Goal: Transaction & Acquisition: Purchase product/service

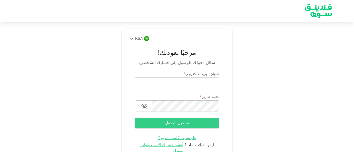
type input "[EMAIL_ADDRESS][DOMAIN_NAME]"
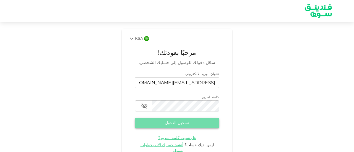
click at [188, 125] on button "تسجيل الدخول" at bounding box center [177, 123] width 84 height 10
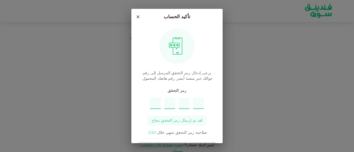
type input "9"
type input "4"
type input "8"
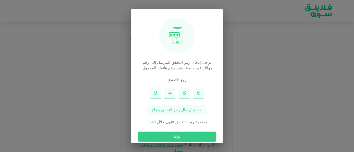
scroll to position [17, 0]
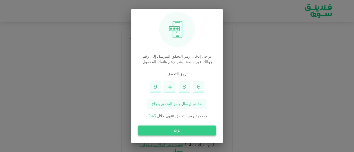
type input "6"
click at [188, 133] on button "يؤكد" at bounding box center [177, 131] width 78 height 10
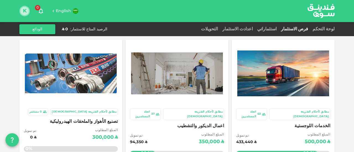
click at [25, 12] on button "K" at bounding box center [24, 11] width 8 height 8
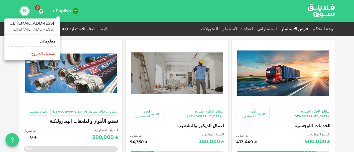
click at [36, 7] on div at bounding box center [177, 76] width 354 height 152
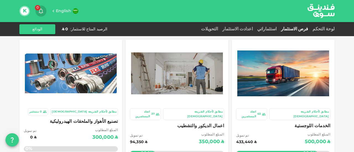
click at [40, 12] on icon "button" at bounding box center [41, 11] width 7 height 7
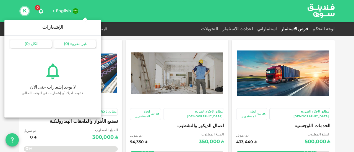
click at [38, 47] on div "الكل ( 0 )" at bounding box center [31, 44] width 42 height 8
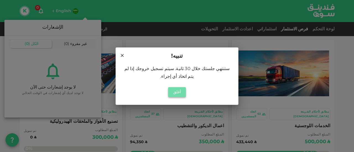
click at [180, 89] on button "أغلق" at bounding box center [177, 92] width 18 height 10
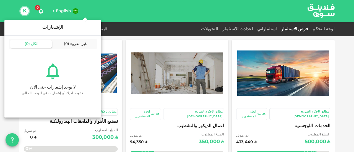
click at [330, 27] on div at bounding box center [177, 76] width 354 height 152
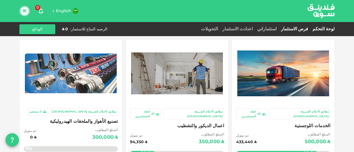
click at [330, 28] on link "لوحة التحكم" at bounding box center [322, 29] width 24 height 4
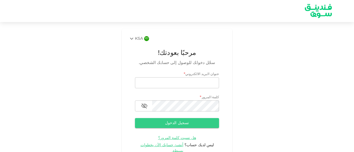
type input "[EMAIL_ADDRESS][DOMAIN_NAME]"
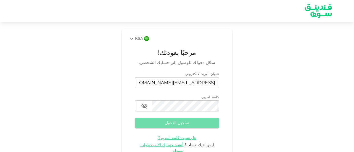
click at [190, 119] on button "تسجيل الدخول" at bounding box center [177, 123] width 84 height 10
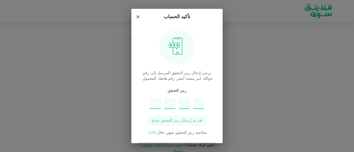
click at [160, 104] on input "Please enter OTP character 1" at bounding box center [155, 103] width 11 height 11
type input "2"
type input "7"
type input "1"
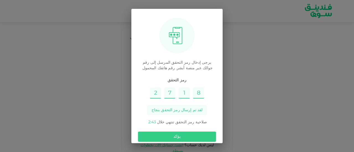
scroll to position [17, 0]
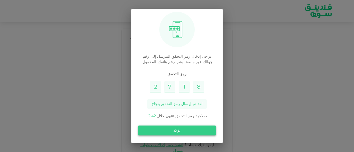
type input "8"
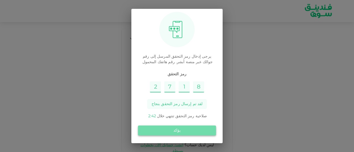
click at [183, 133] on button "يؤكد" at bounding box center [177, 131] width 78 height 10
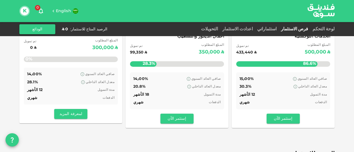
scroll to position [83, 0]
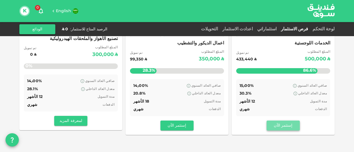
click at [286, 121] on button "إستثمر الآن" at bounding box center [282, 126] width 33 height 10
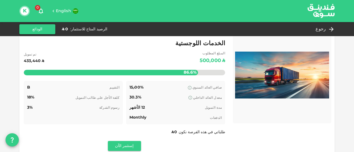
scroll to position [15, 0]
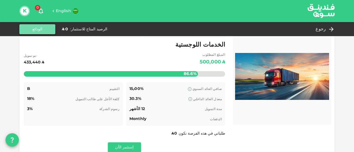
click at [43, 26] on button "الودائع" at bounding box center [37, 29] width 36 height 10
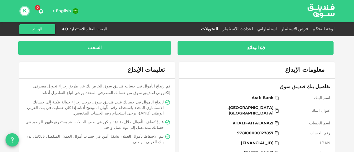
click at [114, 50] on div "السحب" at bounding box center [95, 48] width 144 height 6
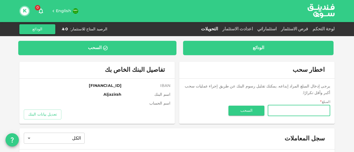
click at [246, 51] on div "الودائع" at bounding box center [257, 48] width 141 height 6
